Goal: Transaction & Acquisition: Obtain resource

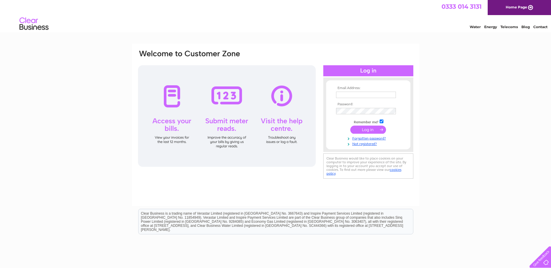
type input "[EMAIL_ADDRESS][DOMAIN_NAME]"
click at [359, 128] on input "submit" at bounding box center [368, 130] width 36 height 8
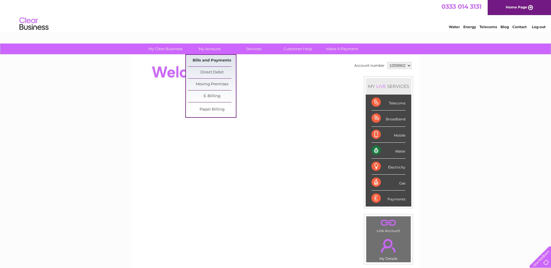
click at [214, 60] on link "Bills and Payments" at bounding box center [212, 61] width 48 height 12
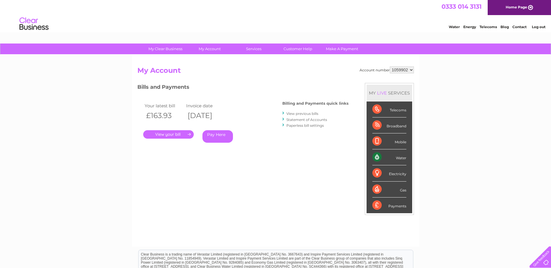
click at [176, 133] on link "." at bounding box center [168, 134] width 51 height 8
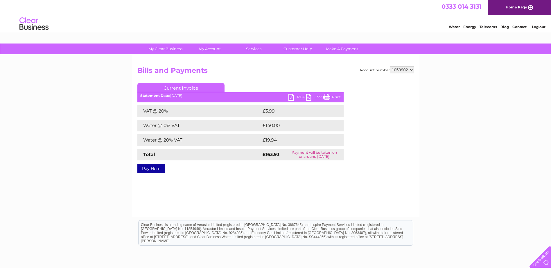
click at [296, 98] on link "PDF" at bounding box center [296, 98] width 17 height 8
